Goal: Navigation & Orientation: Understand site structure

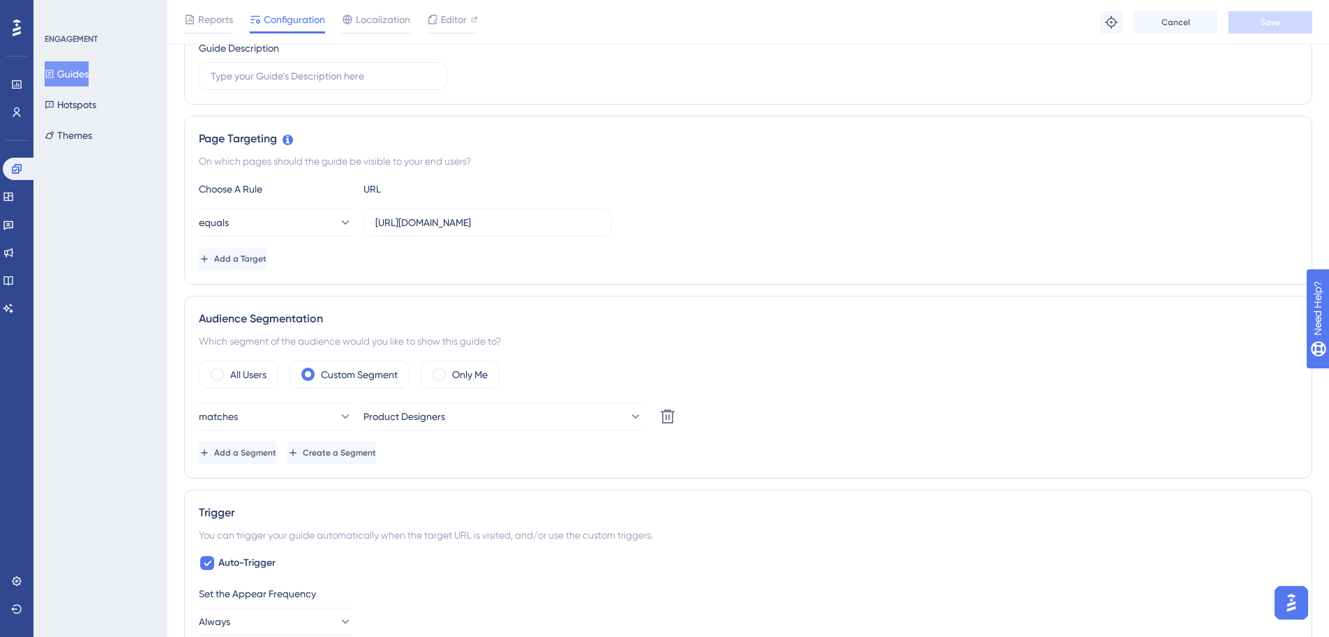
scroll to position [65, 0]
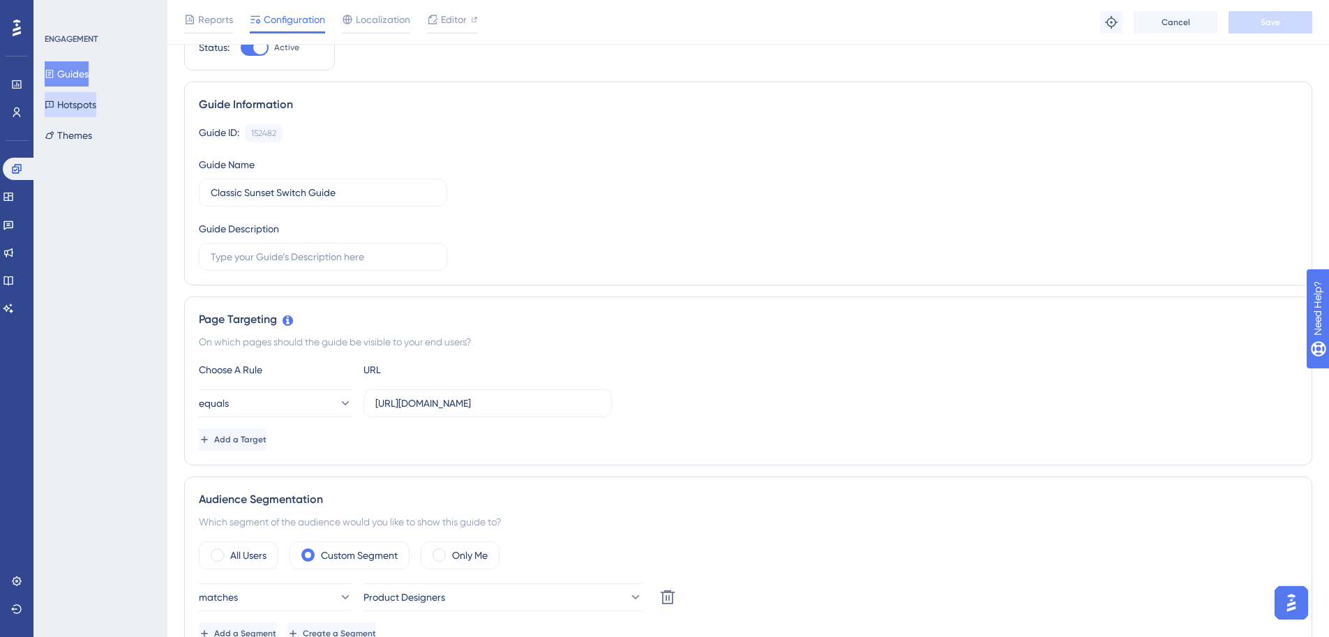
click at [96, 107] on button "Hotspots" at bounding box center [71, 104] width 52 height 25
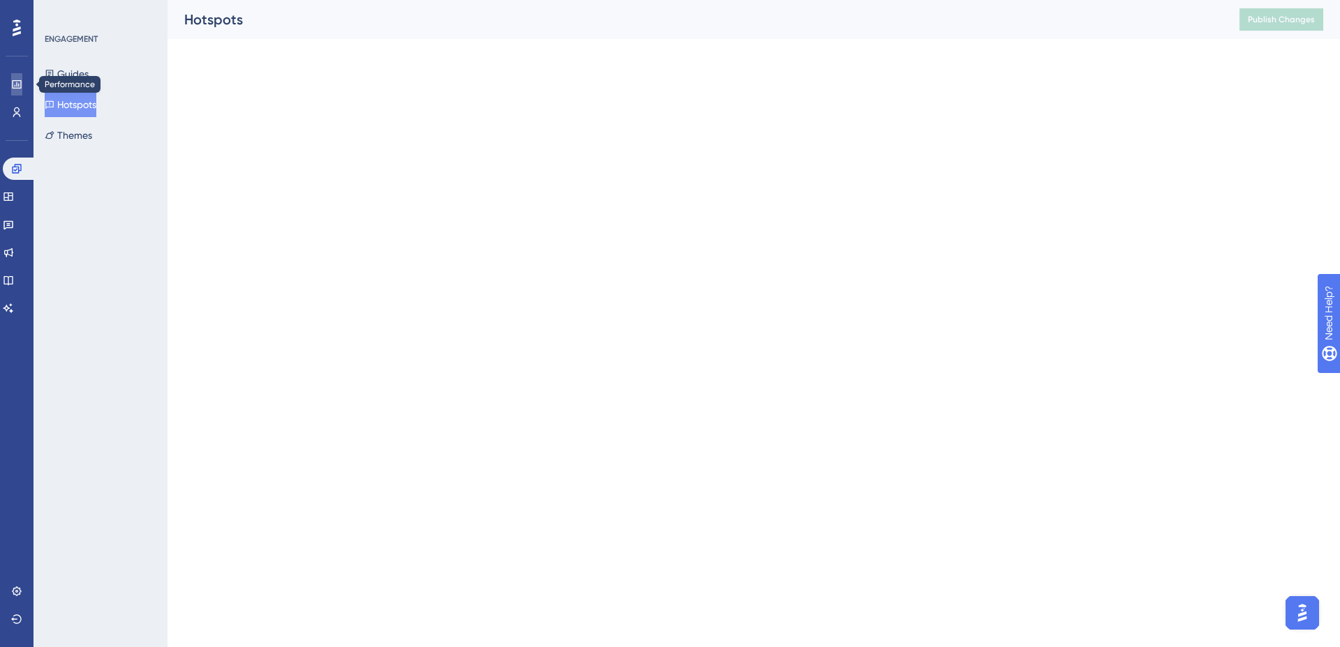
click at [17, 86] on icon at bounding box center [16, 84] width 11 height 11
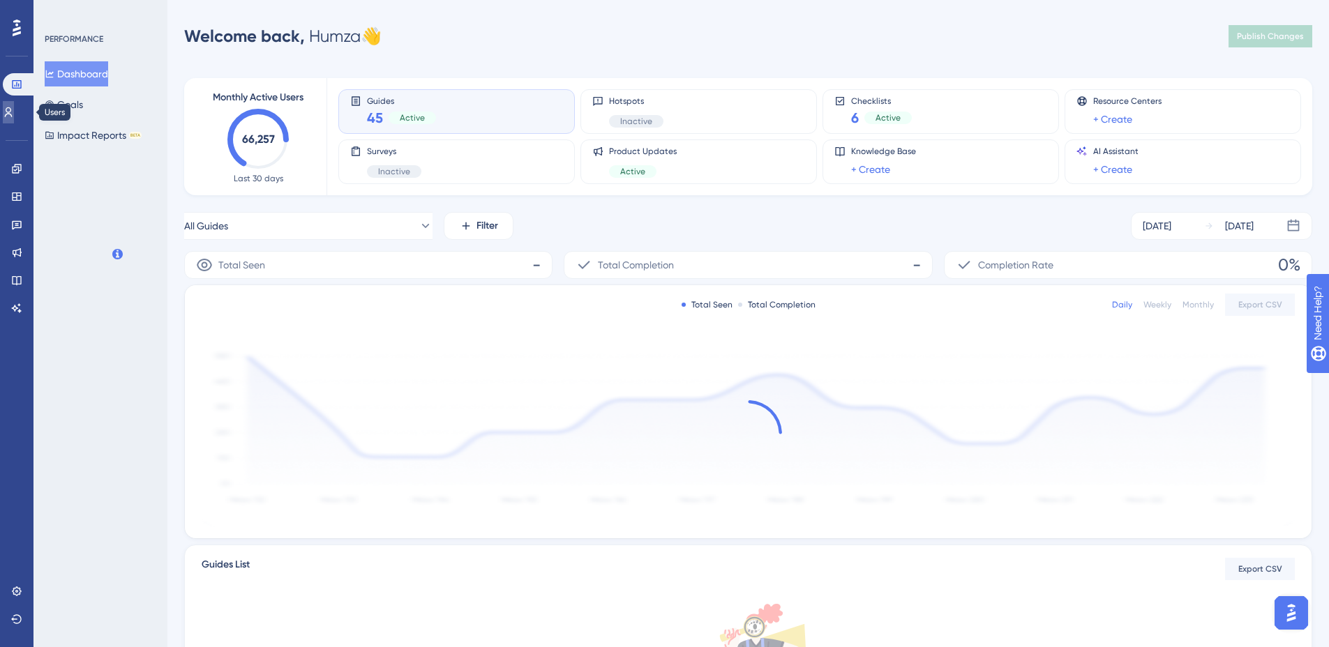
click at [12, 118] on link at bounding box center [8, 112] width 11 height 22
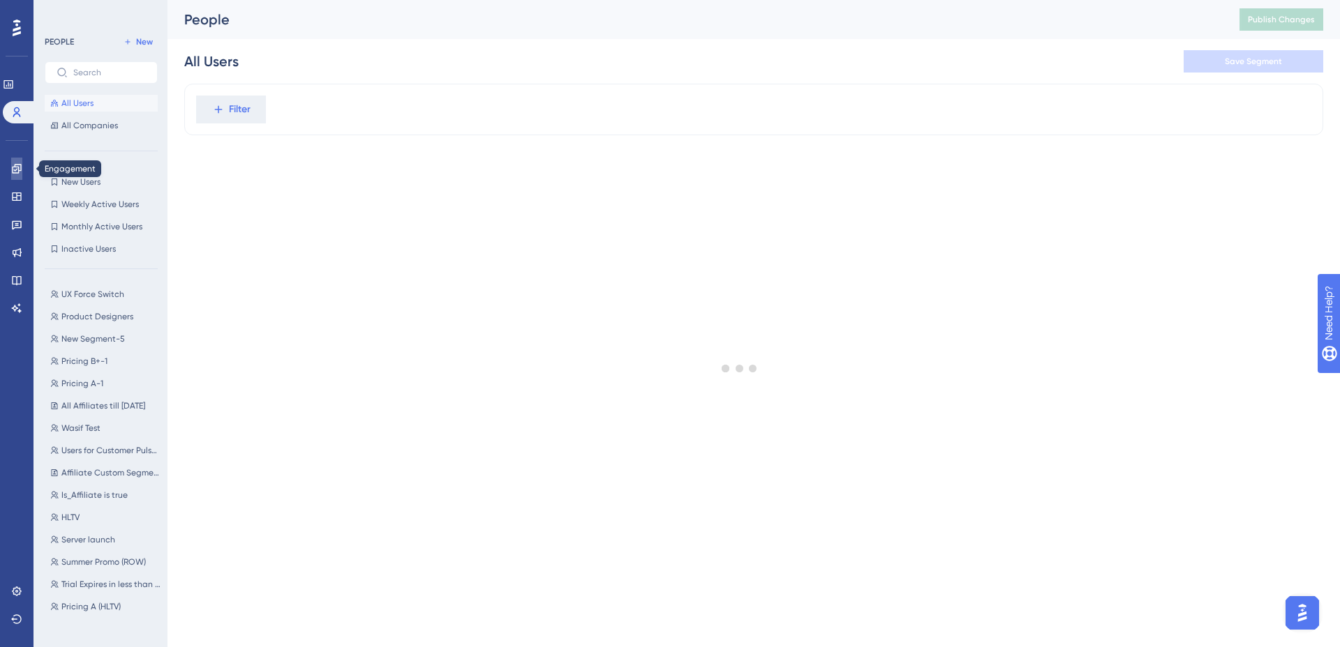
click at [22, 172] on link at bounding box center [16, 169] width 11 height 22
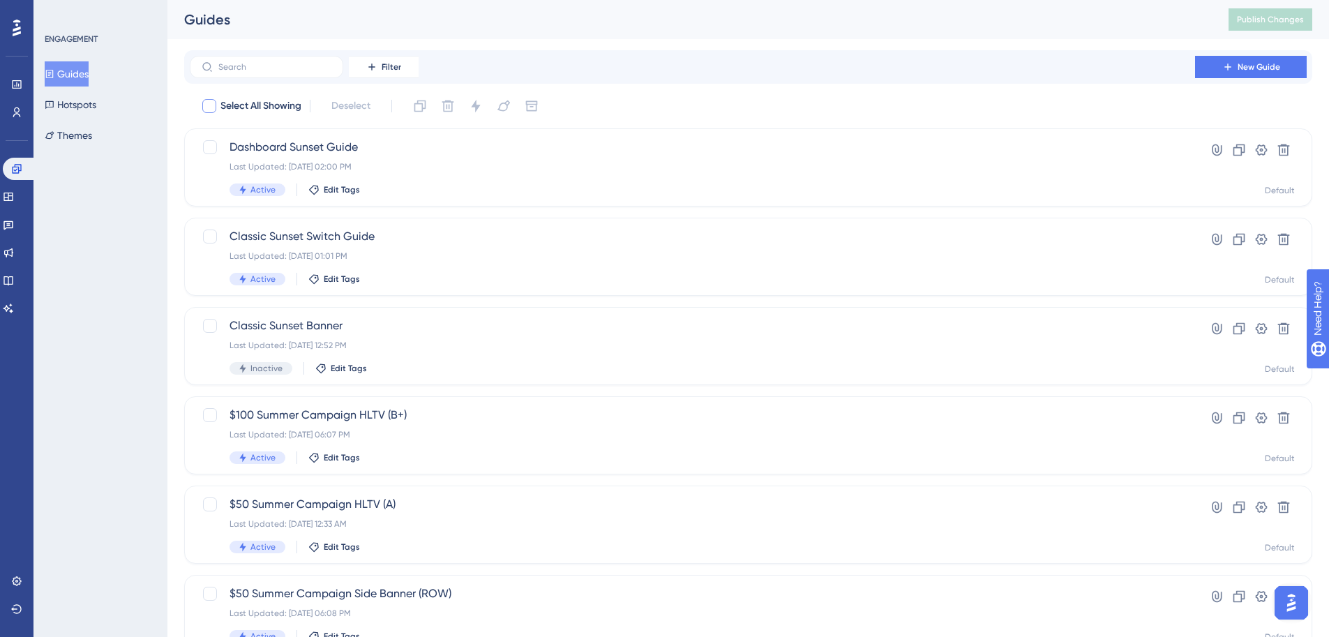
click at [209, 110] on div at bounding box center [209, 106] width 14 height 14
checkbox input "true"
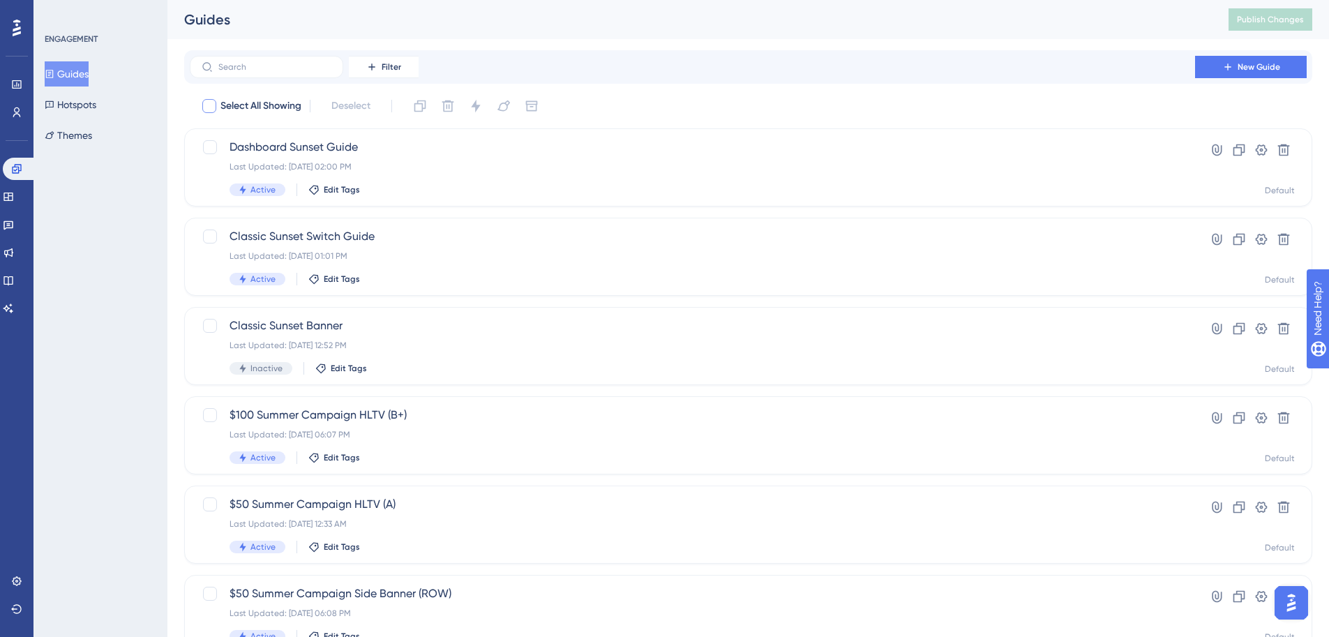
checkbox input "true"
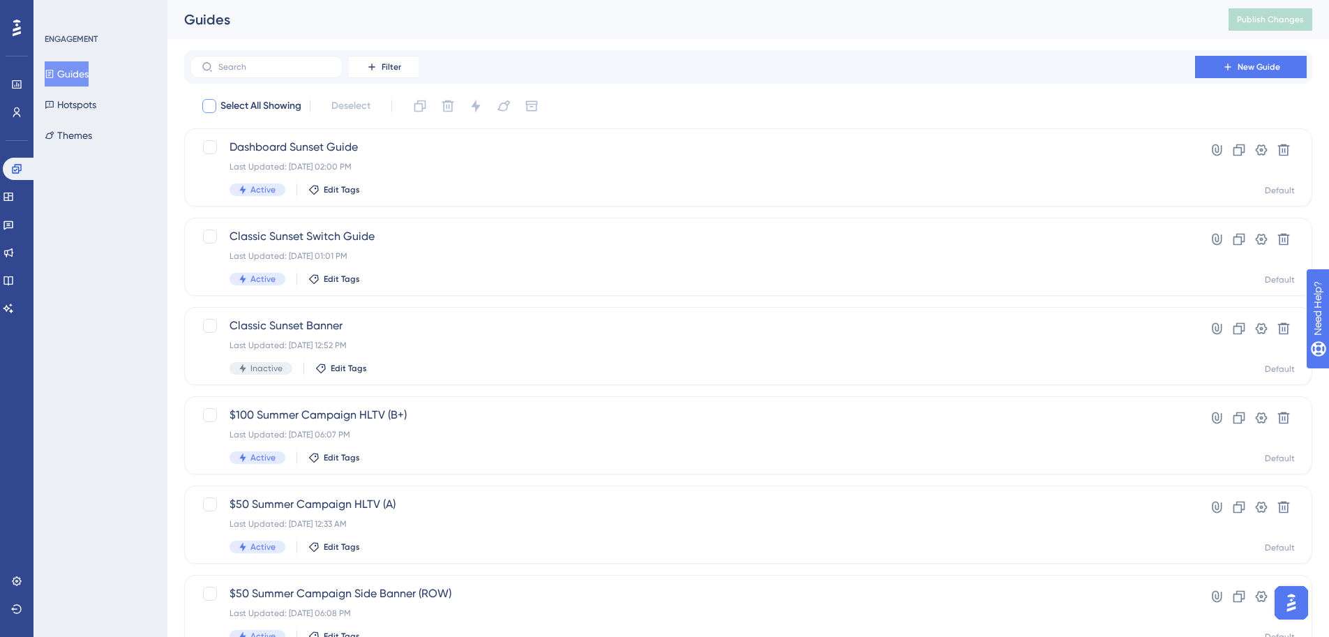
checkbox input "true"
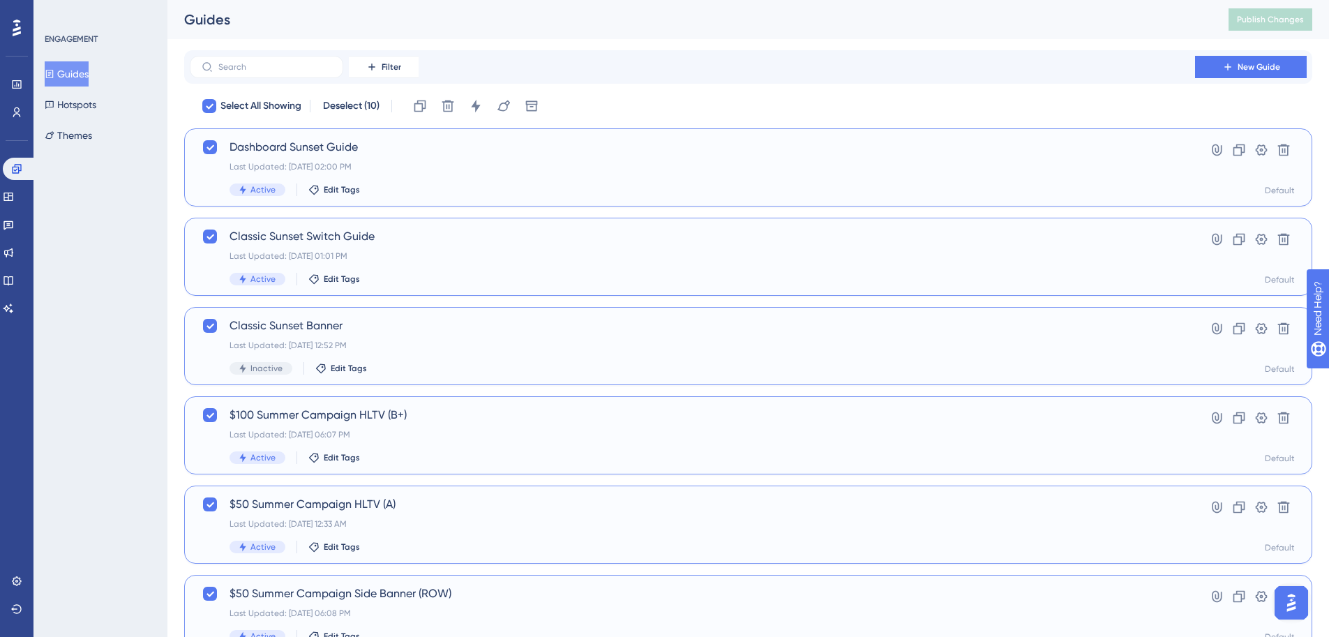
click at [669, 78] on div "Filter New Guide" at bounding box center [748, 66] width 1128 height 33
click at [93, 112] on button "Hotspots" at bounding box center [71, 104] width 52 height 25
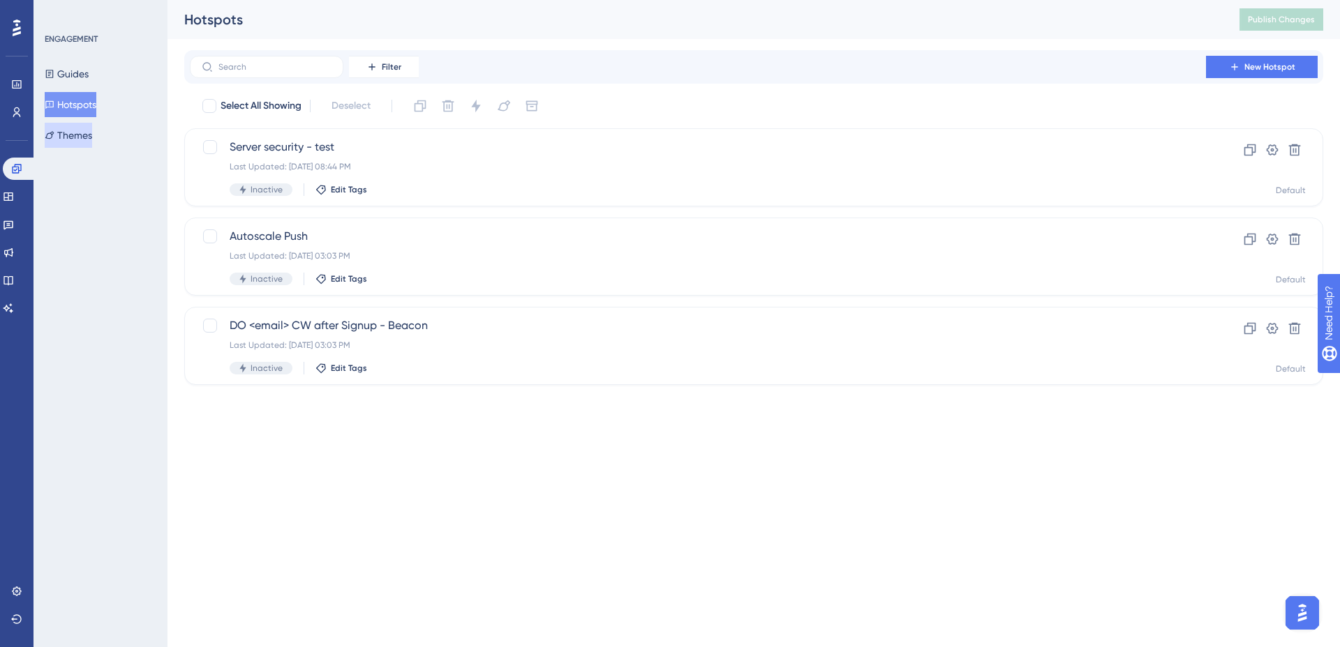
click at [92, 133] on button "Themes" at bounding box center [68, 135] width 47 height 25
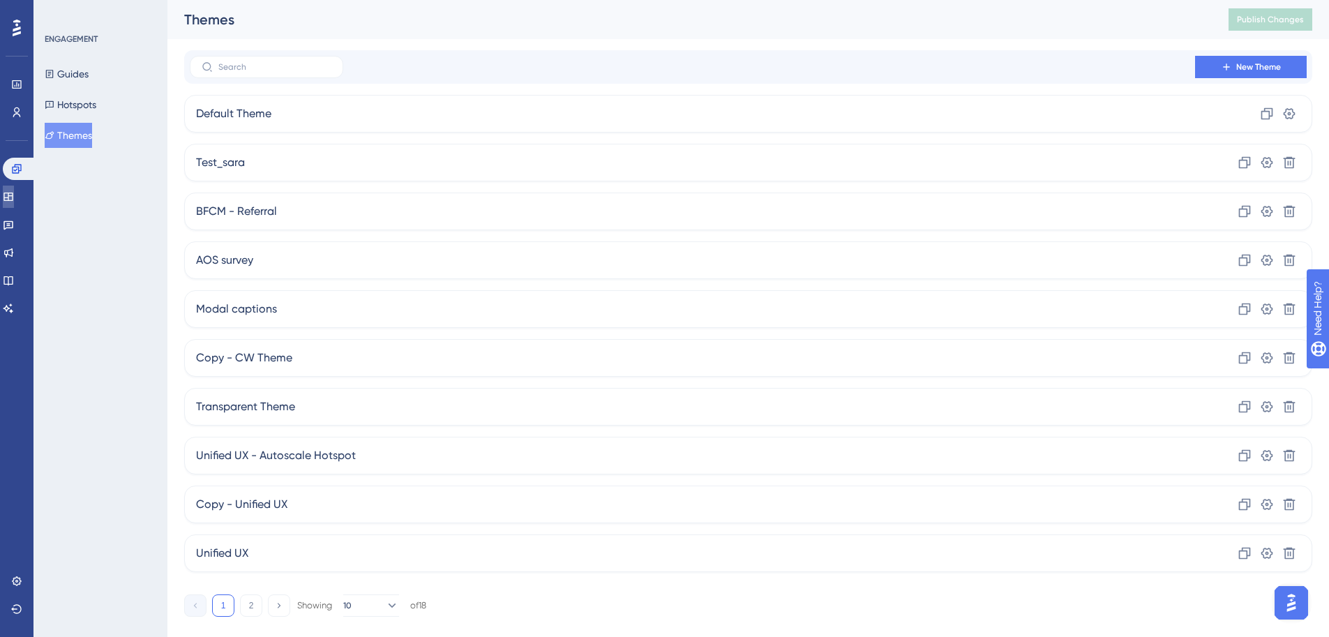
click at [14, 202] on link at bounding box center [8, 197] width 11 height 22
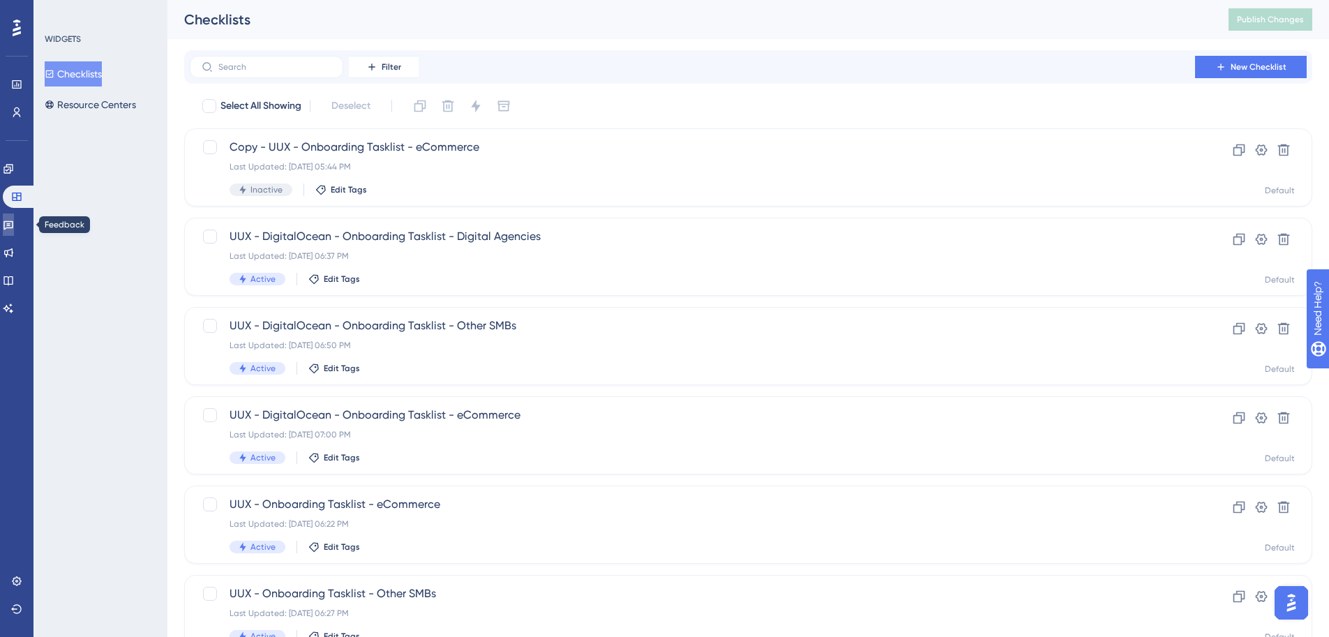
click at [14, 216] on link at bounding box center [8, 224] width 11 height 22
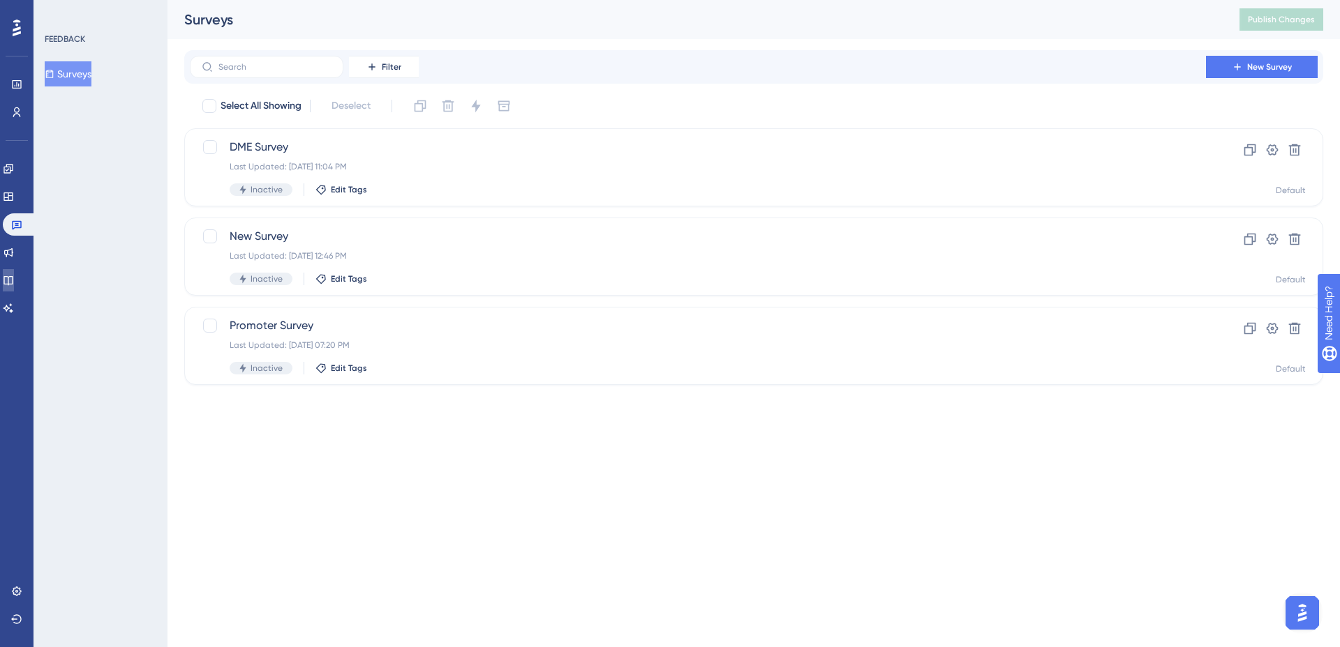
click at [13, 276] on icon at bounding box center [8, 280] width 11 height 11
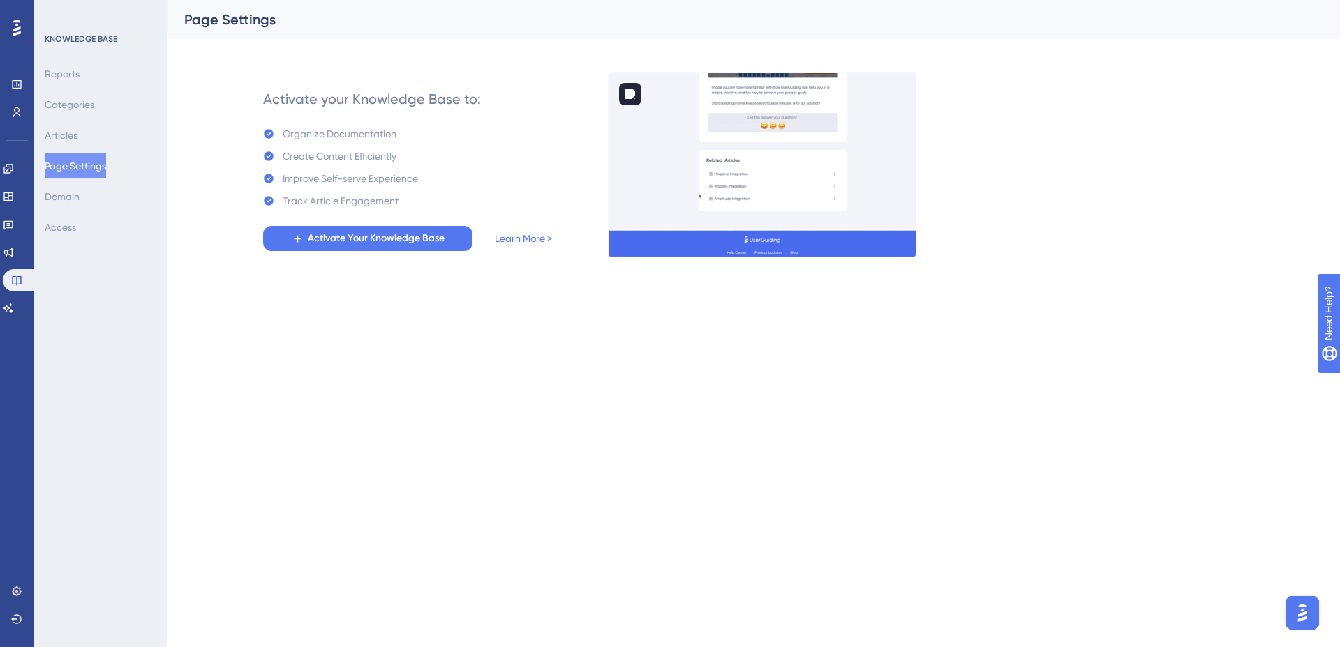
click at [805, 160] on img at bounding box center [762, 165] width 308 height 186
click at [29, 27] on div "Performance Users Engagement Widgets Feedback Product Updates Knowledge Base AI…" at bounding box center [17, 168] width 28 height 303
click at [21, 26] on div at bounding box center [17, 28] width 22 height 22
